Goal: Information Seeking & Learning: Learn about a topic

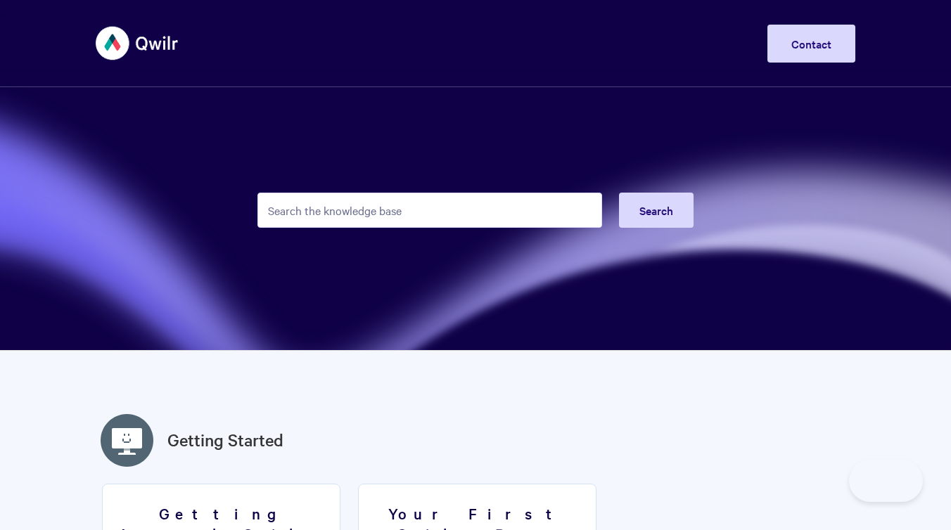
click at [411, 217] on input "Search the knowledge base" at bounding box center [429, 210] width 345 height 35
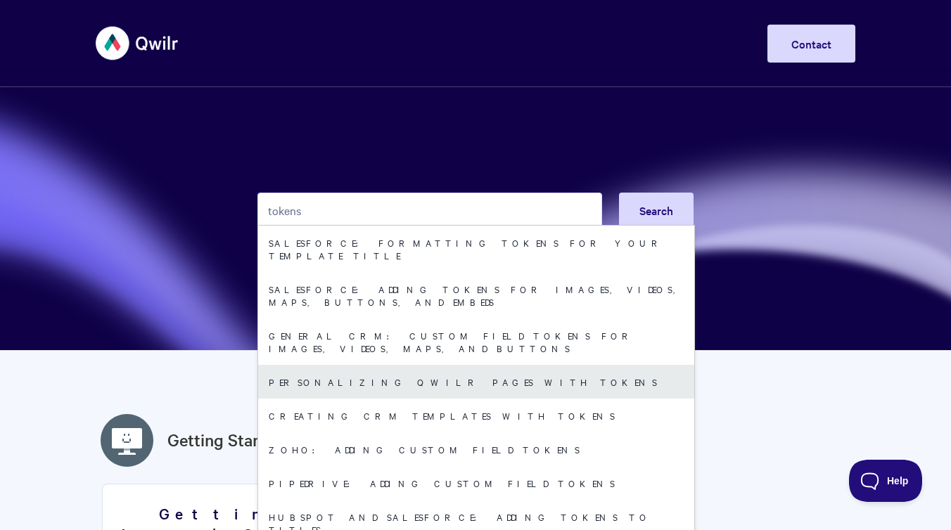
type input "tokens"
click at [426, 365] on link "Personalizing Qwilr Pages with Tokens" at bounding box center [476, 382] width 436 height 34
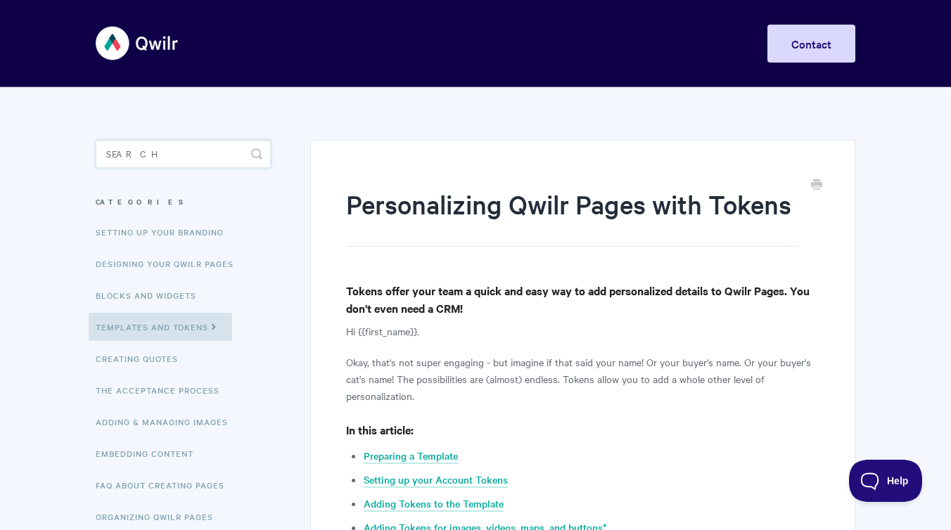
click at [211, 155] on input "Search" at bounding box center [183, 154] width 175 height 28
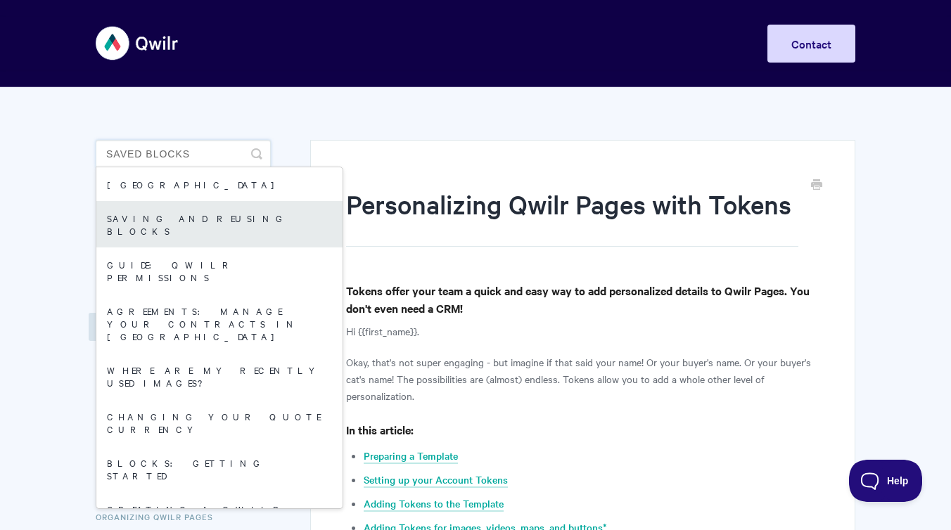
type input "Saved blocks"
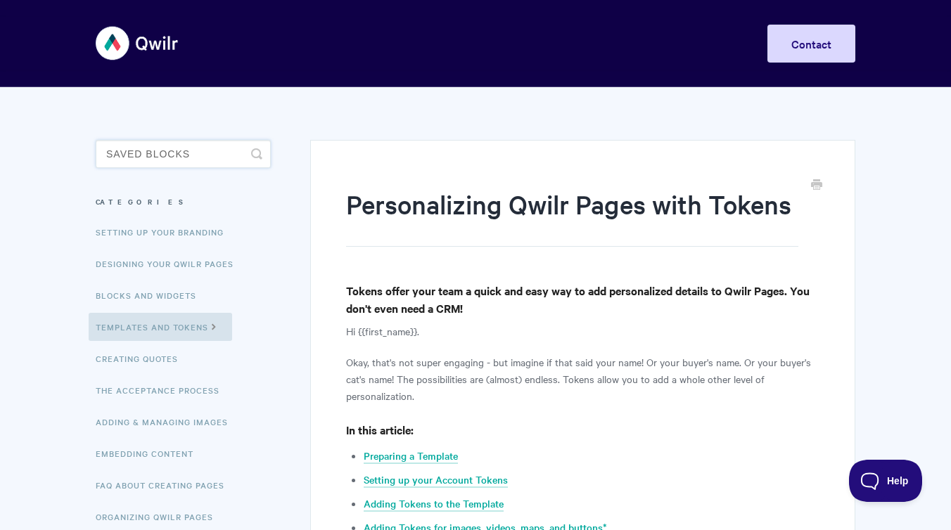
click at [225, 154] on input "Saved blocks" at bounding box center [183, 154] width 175 height 28
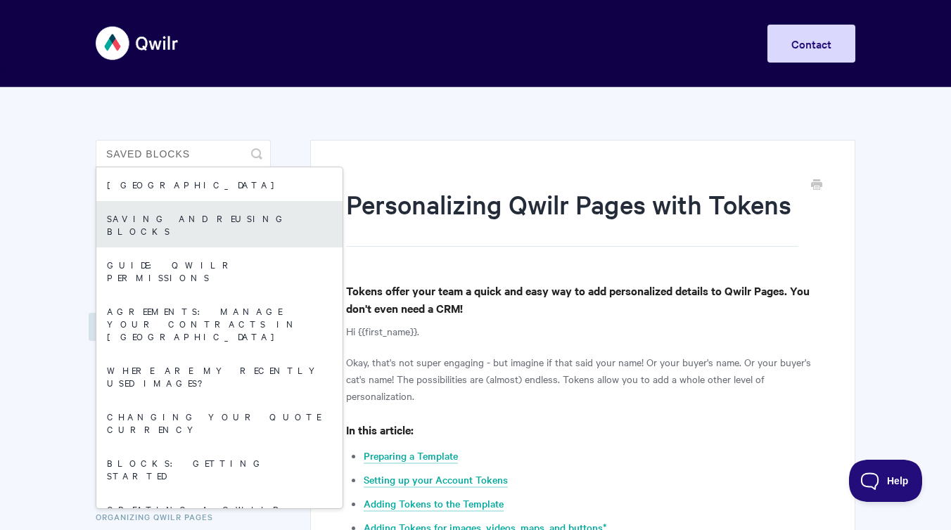
click at [197, 219] on link "Saving and reusing Blocks" at bounding box center [219, 224] width 246 height 46
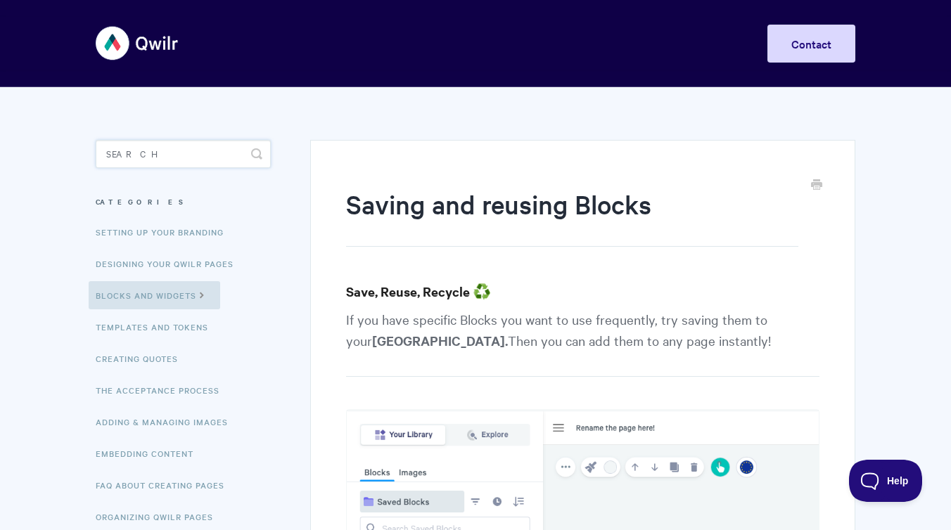
click at [236, 153] on input "Search" at bounding box center [183, 154] width 175 height 28
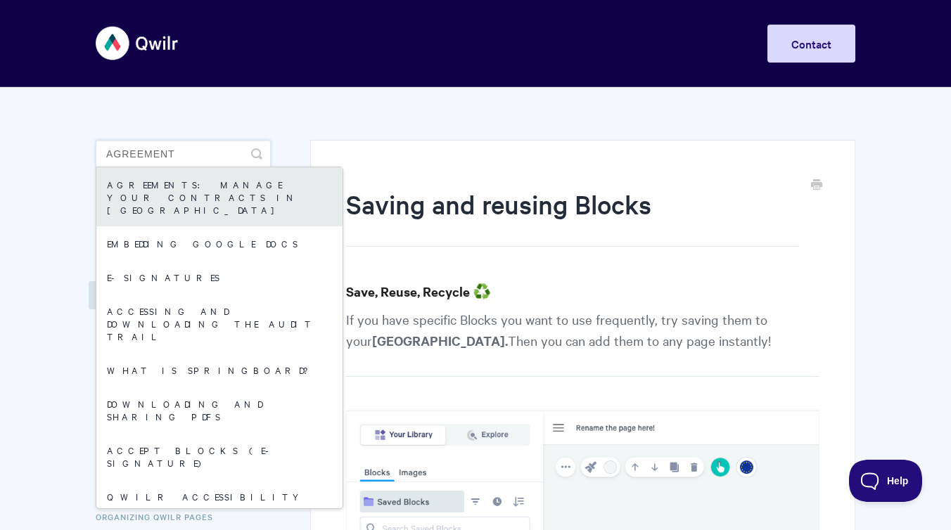
type input "agreement"
click at [233, 188] on link "Agreements: Manage your Contracts in [GEOGRAPHIC_DATA]" at bounding box center [219, 196] width 246 height 59
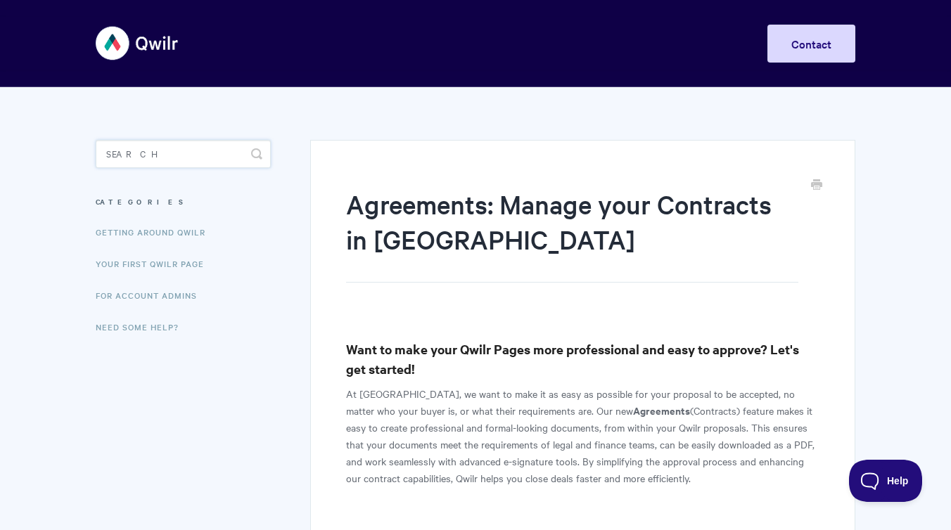
click at [186, 157] on input "Search" at bounding box center [183, 154] width 175 height 28
type input "w"
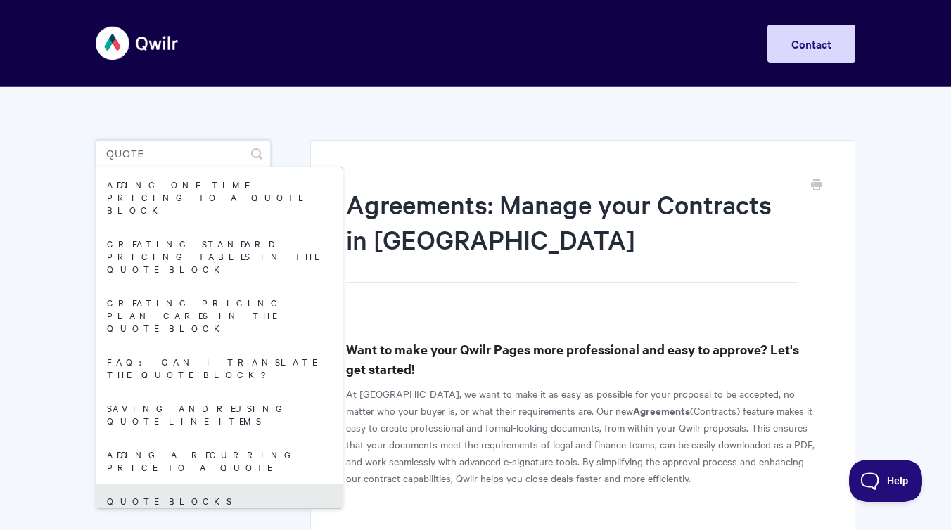
type input "quote"
click at [137, 484] on link "Quote Blocks" at bounding box center [219, 501] width 246 height 34
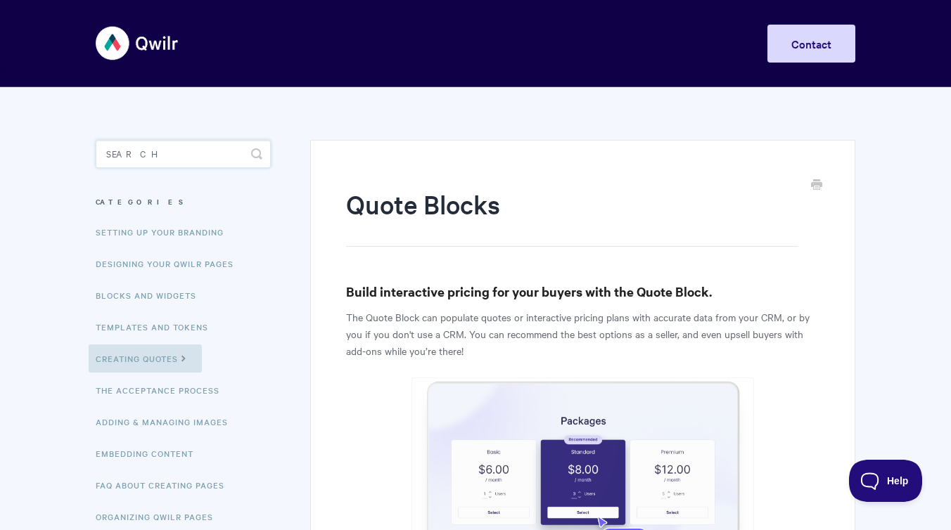
click at [165, 155] on input "Search" at bounding box center [183, 154] width 175 height 28
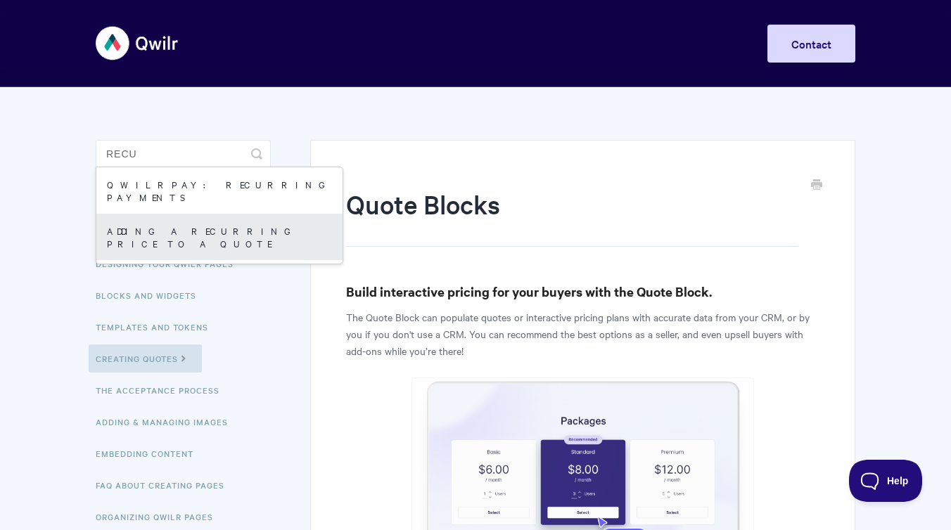
click at [183, 214] on link "Adding A Recurring Price To A Quote" at bounding box center [219, 237] width 246 height 46
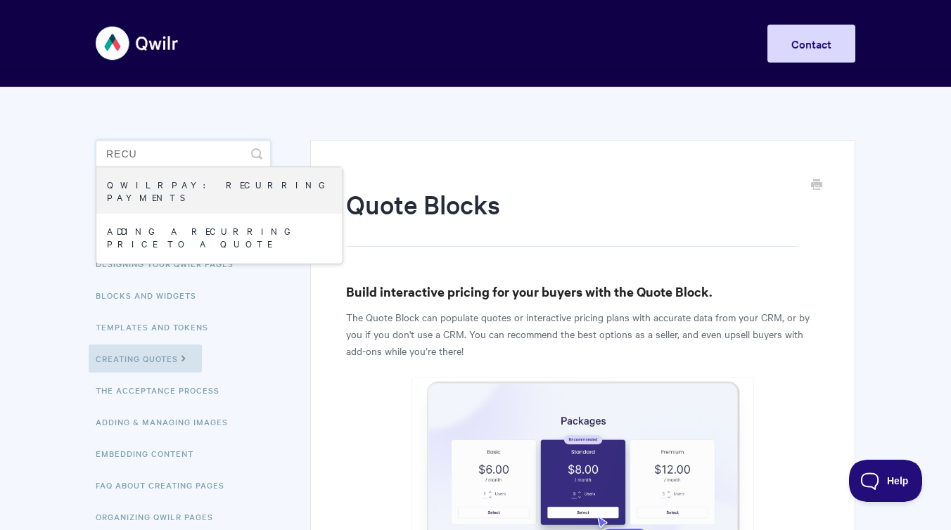
click at [216, 156] on input "recu" at bounding box center [183, 154] width 175 height 28
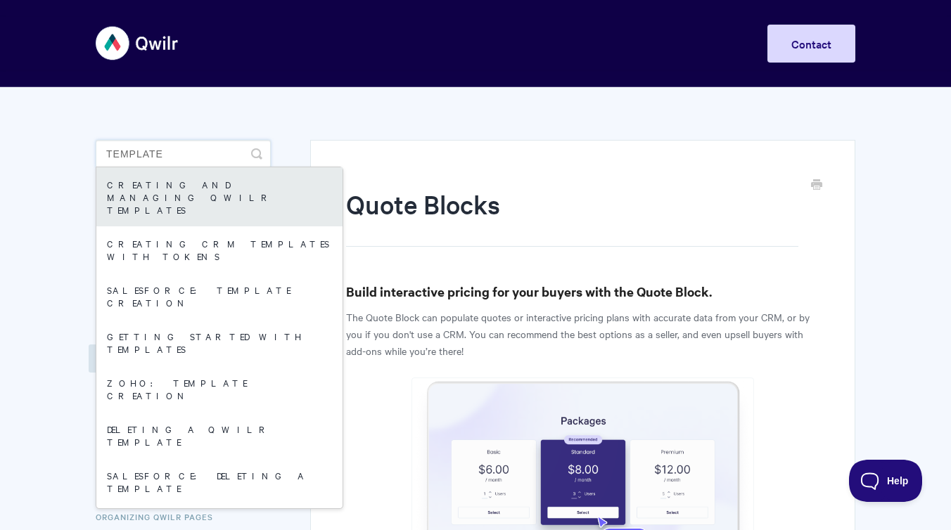
type input "template"
click at [214, 185] on link "Creating and managing Qwilr Templates" at bounding box center [219, 196] width 246 height 59
